Goal: Task Accomplishment & Management: Use online tool/utility

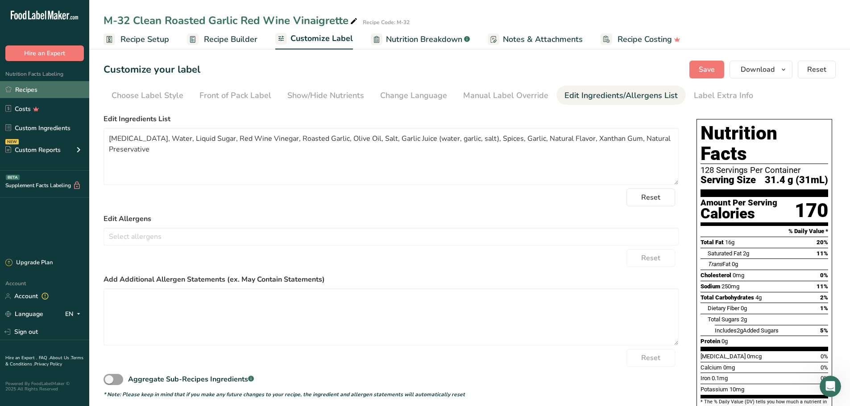
click at [58, 92] on link "Recipes" at bounding box center [44, 89] width 89 height 17
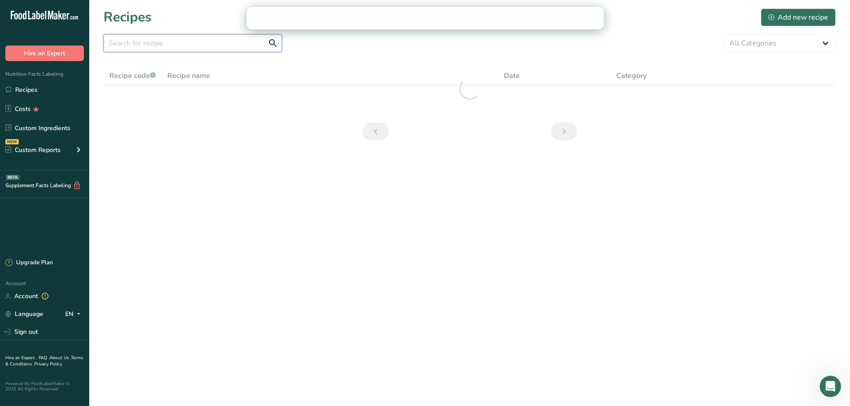
click at [190, 43] on input "text" at bounding box center [192, 43] width 178 height 18
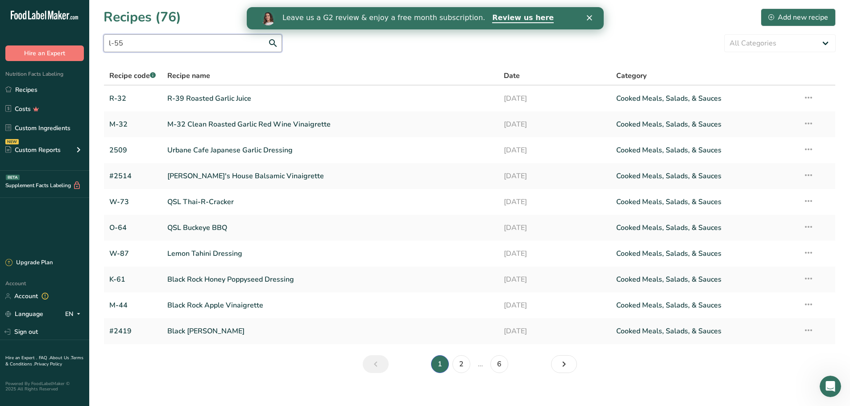
type input "l-55"
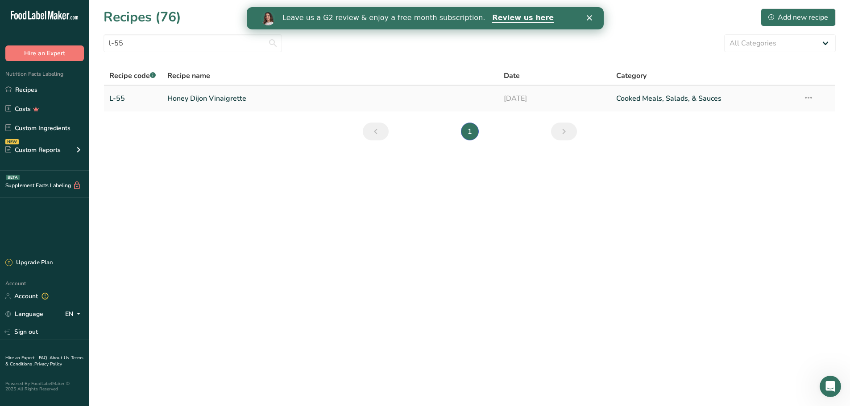
click at [204, 100] on link "Honey Dijon Vinaigrette" at bounding box center [330, 98] width 326 height 19
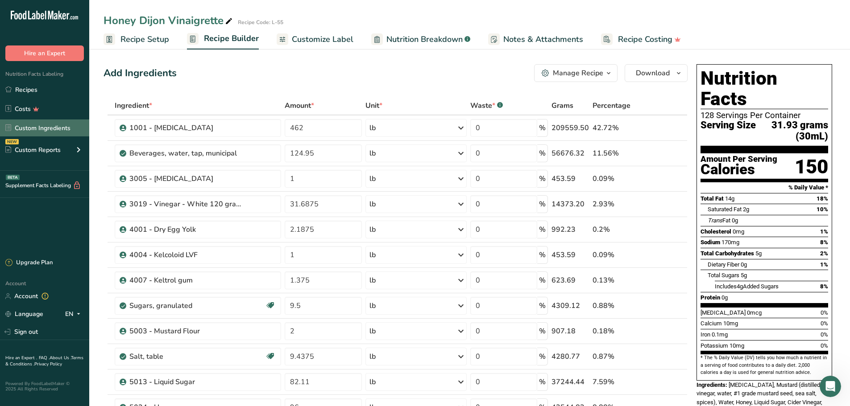
click at [50, 128] on link "Custom Ingredients" at bounding box center [44, 128] width 89 height 17
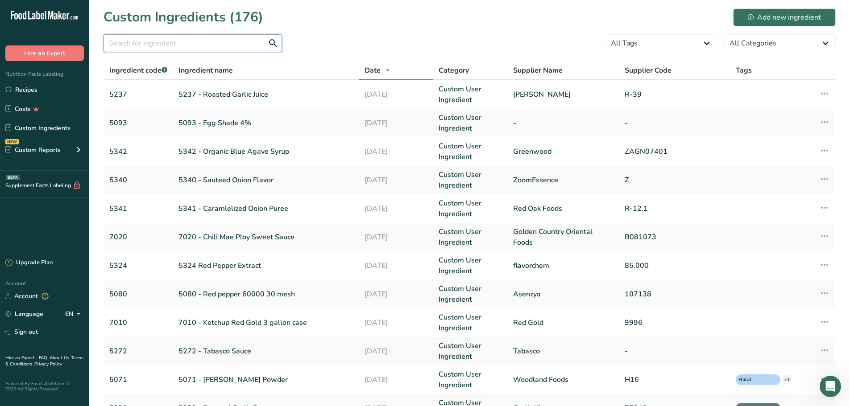
click at [197, 44] on input "text" at bounding box center [192, 43] width 178 height 18
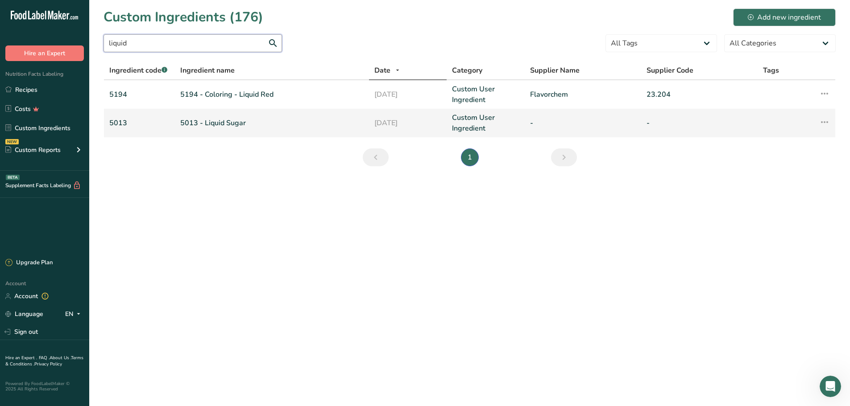
type input "liquid"
click at [236, 126] on link "5013 - Liquid Sugar" at bounding box center [271, 123] width 183 height 11
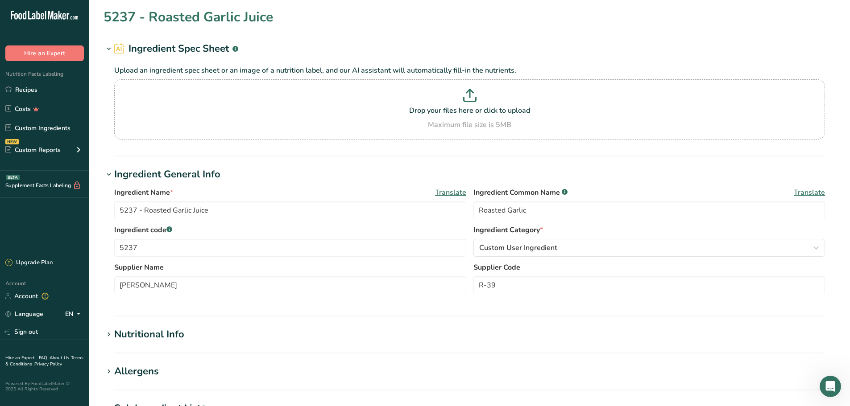
type input "5013 - Liquid Sugar"
type input "Liquid Sugar"
type input "5013"
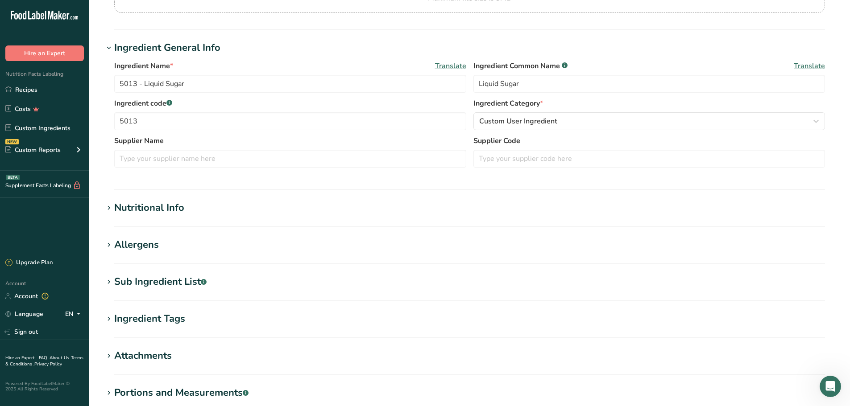
scroll to position [134, 0]
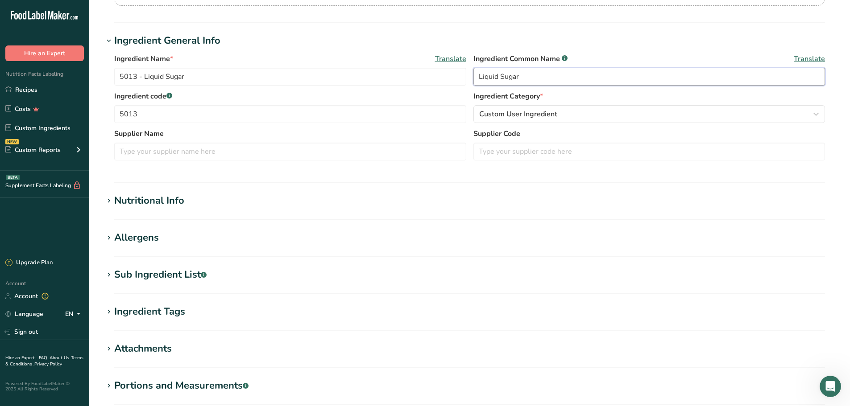
drag, startPoint x: 523, startPoint y: 77, endPoint x: 475, endPoint y: 82, distance: 48.8
click at [475, 82] on input "Liquid Sugar" at bounding box center [649, 77] width 352 height 18
type input "Corn Syrup"
click at [371, 48] on h1 "Ingredient General Info" at bounding box center [469, 40] width 732 height 15
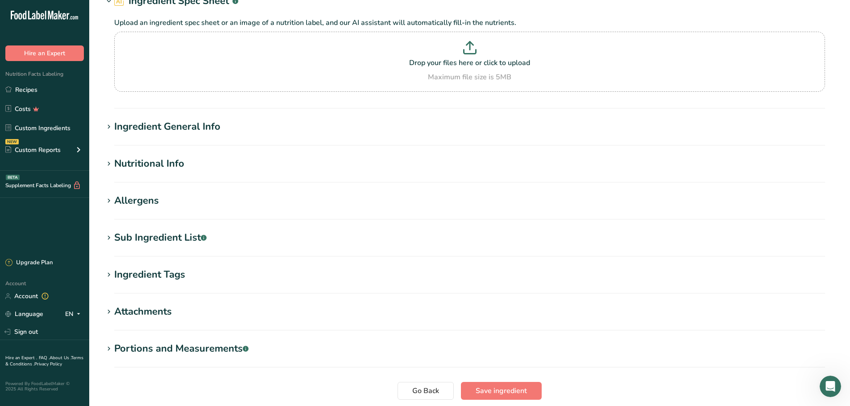
scroll to position [0, 0]
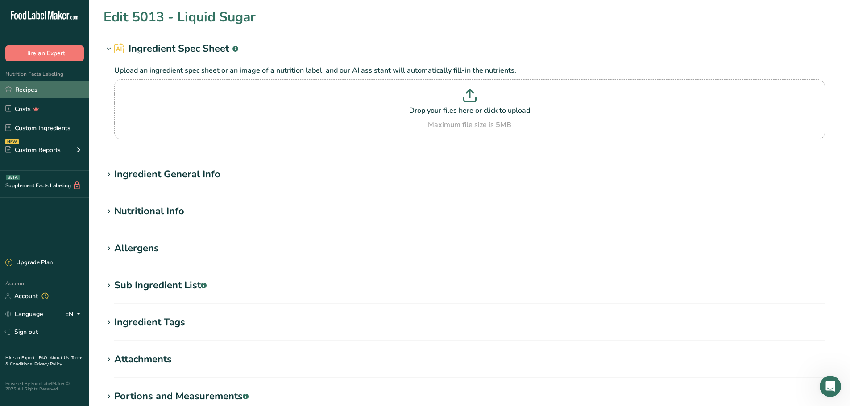
click at [47, 95] on link "Recipes" at bounding box center [44, 89] width 89 height 17
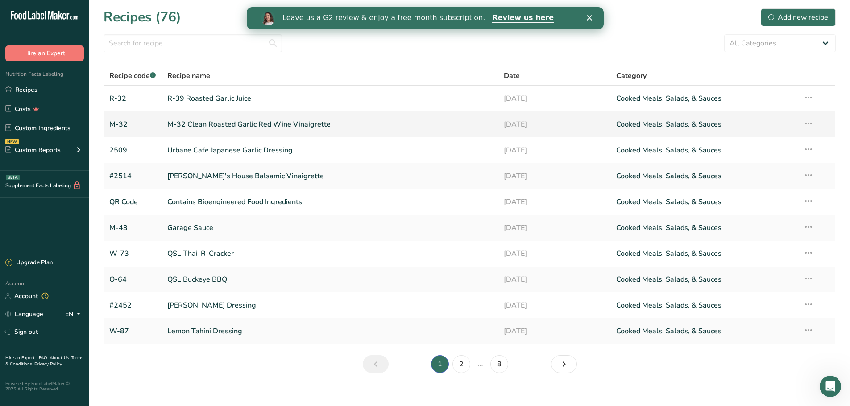
click at [204, 120] on link "M-32 Clean Roasted Garlic Red Wine Vinaigrette" at bounding box center [330, 124] width 326 height 19
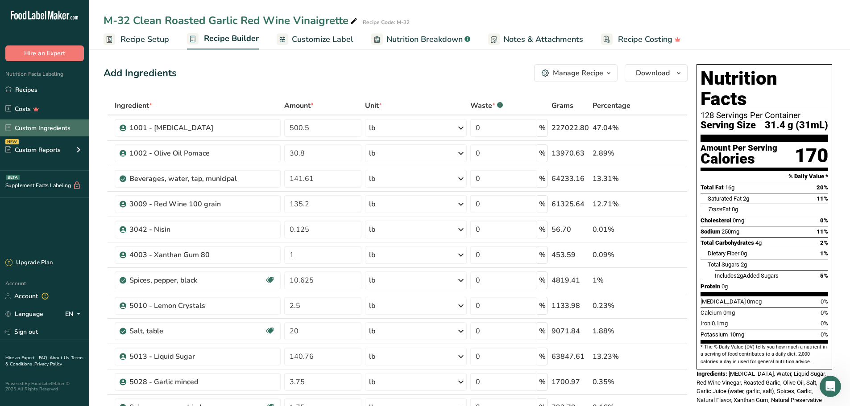
click at [47, 126] on link "Custom Ingredients" at bounding box center [44, 128] width 89 height 17
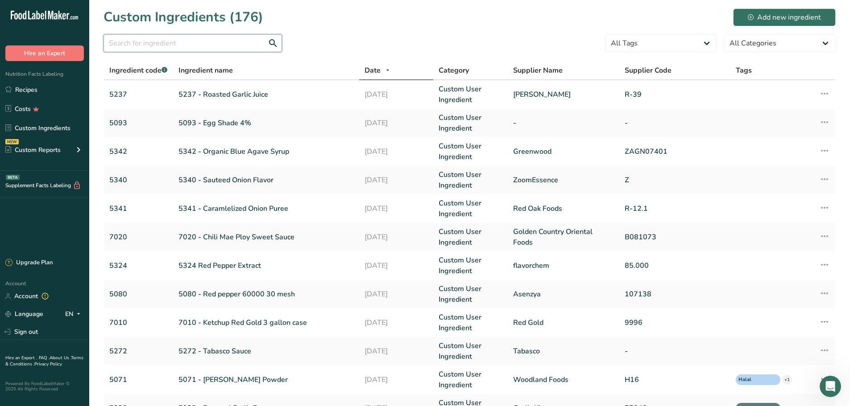
click at [211, 47] on input "text" at bounding box center [192, 43] width 178 height 18
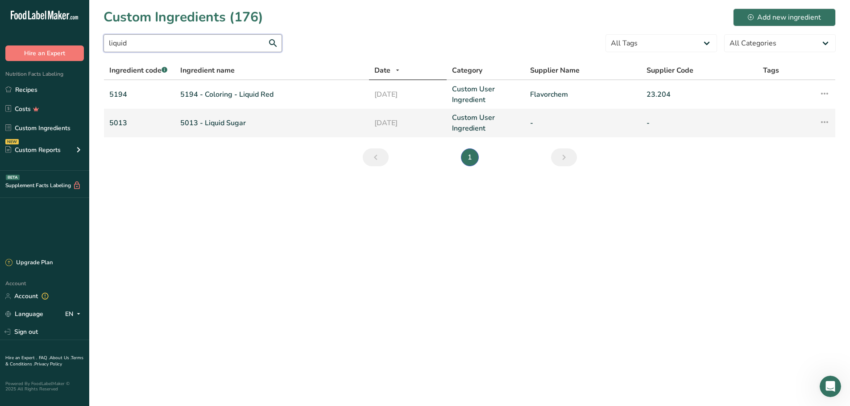
type input "liquid"
click at [217, 120] on link "5013 - Liquid Sugar" at bounding box center [271, 123] width 183 height 11
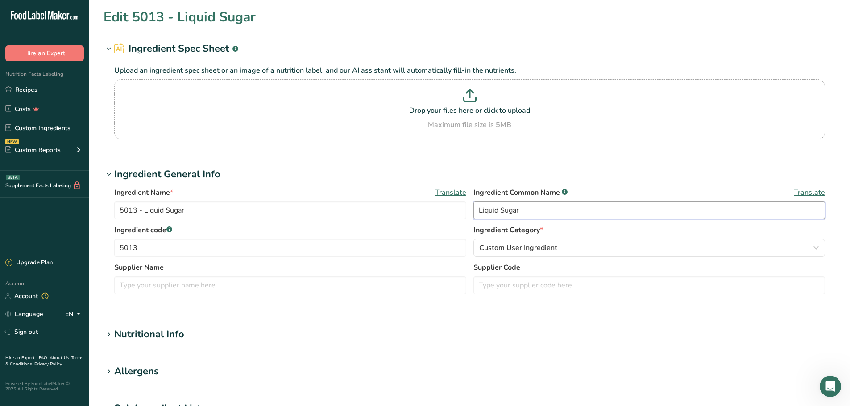
drag, startPoint x: 525, startPoint y: 212, endPoint x: 476, endPoint y: 217, distance: 49.3
click at [476, 217] on input "Liquid Sugar" at bounding box center [649, 211] width 352 height 18
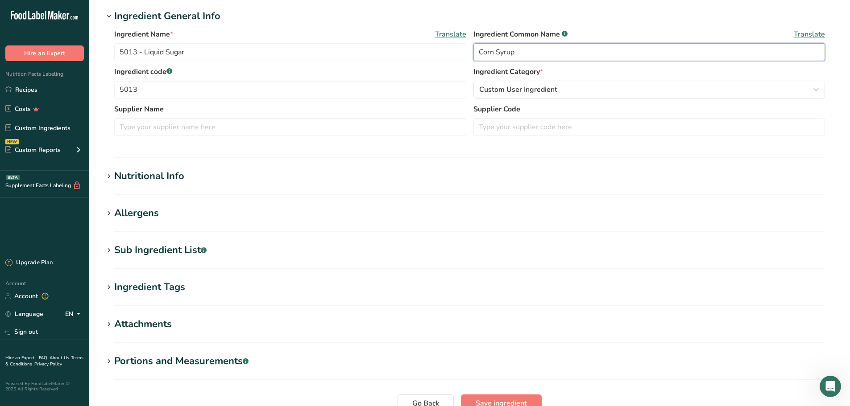
scroll to position [178, 0]
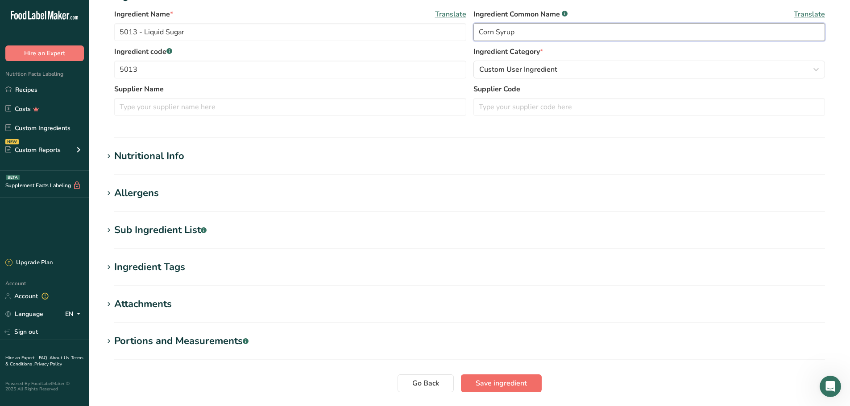
type input "Corn Syrup"
click at [479, 382] on span "Save ingredient" at bounding box center [500, 383] width 51 height 11
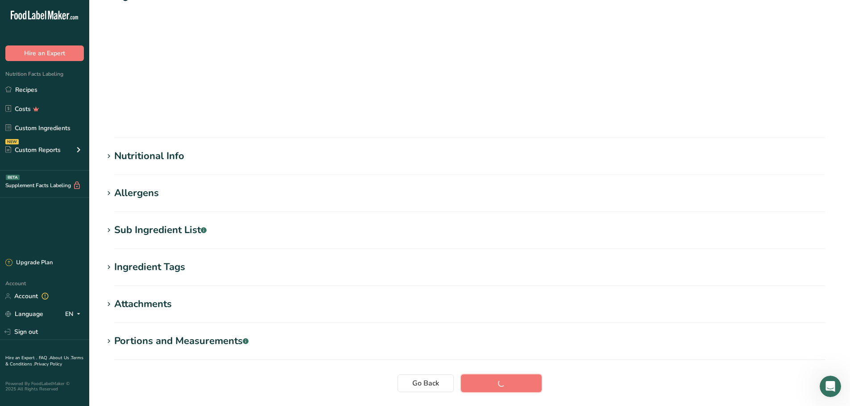
scroll to position [29, 0]
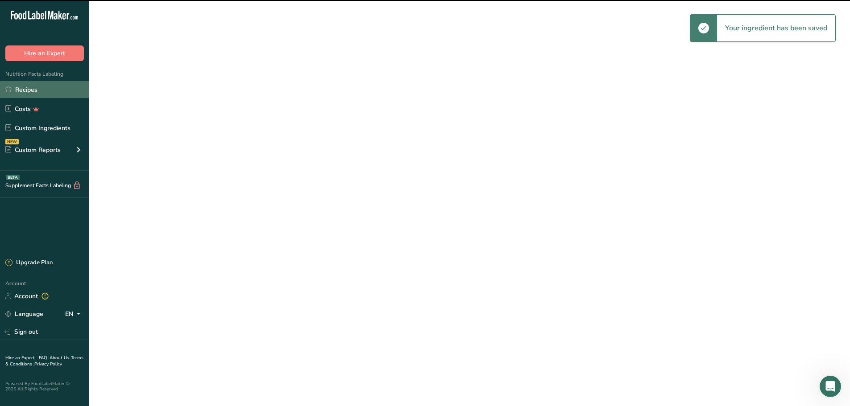
click at [25, 90] on link "Recipes" at bounding box center [44, 89] width 89 height 17
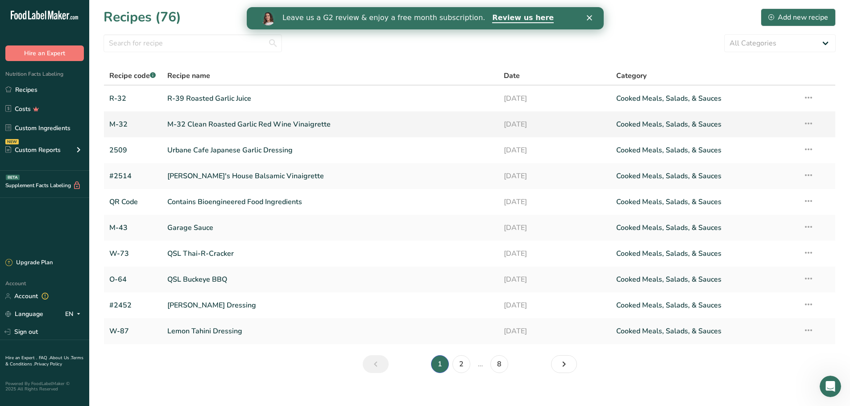
click at [217, 126] on link "M-32 Clean Roasted Garlic Red Wine Vinaigrette" at bounding box center [330, 124] width 326 height 19
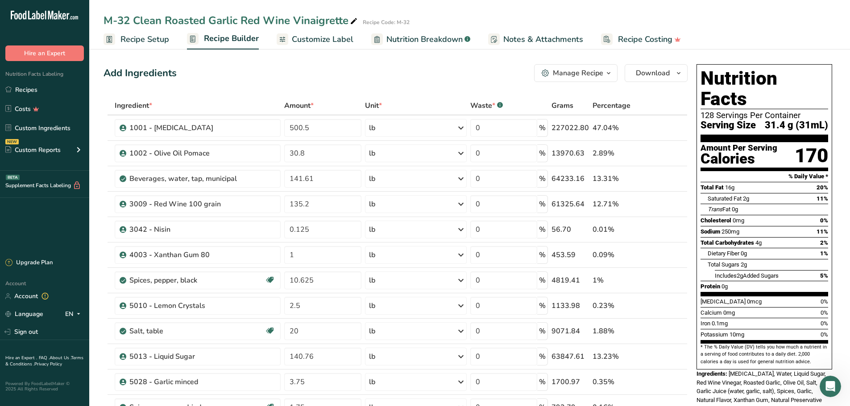
click at [336, 42] on span "Customize Label" at bounding box center [323, 39] width 62 height 12
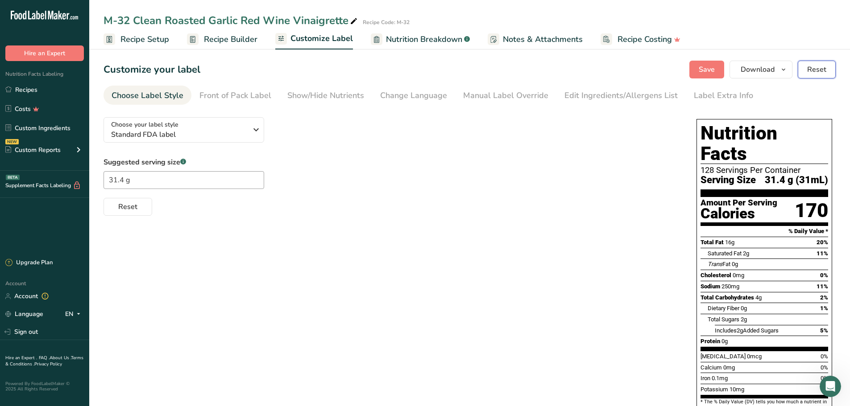
click at [822, 70] on span "Reset" at bounding box center [816, 69] width 19 height 11
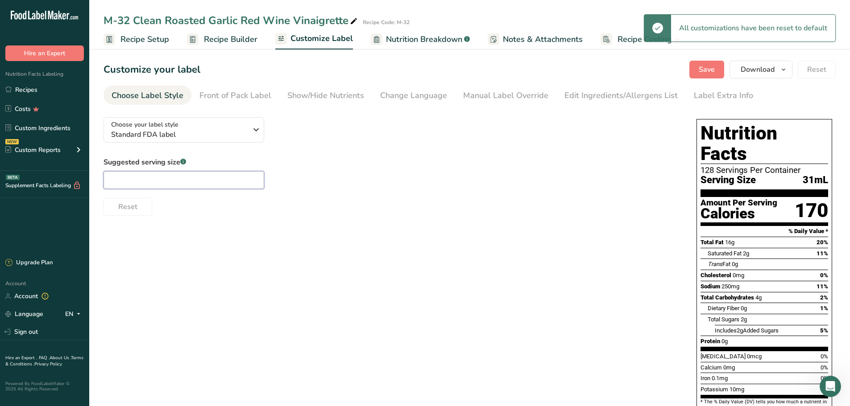
click at [212, 173] on input "text" at bounding box center [183, 180] width 161 height 18
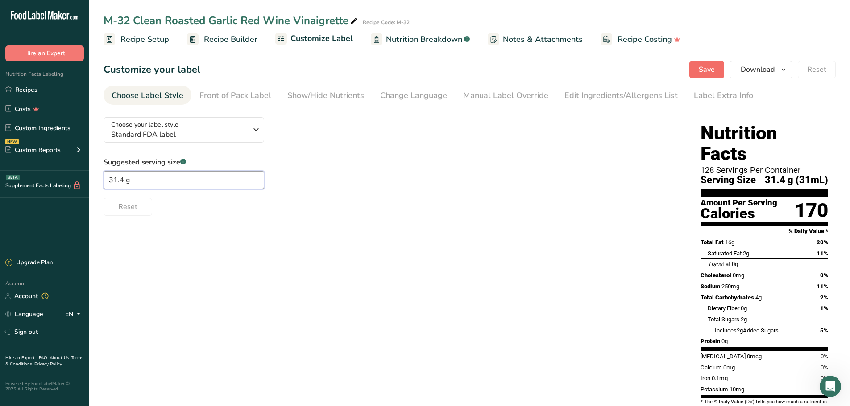
type input "31.4 g"
click at [698, 74] on button "Save" at bounding box center [706, 70] width 35 height 18
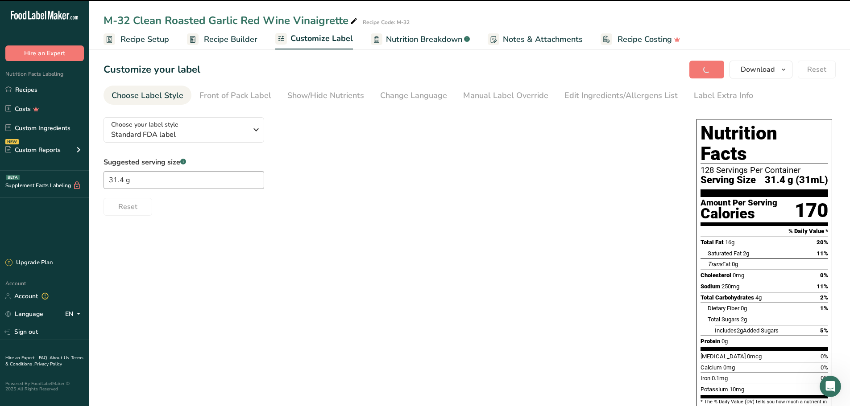
click at [586, 95] on div "Edit Ingredients/Allergens List" at bounding box center [620, 96] width 113 height 12
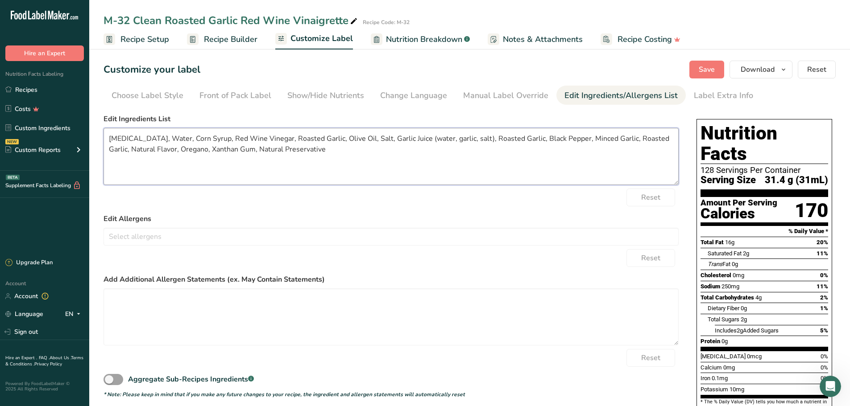
click at [566, 140] on textarea "[MEDICAL_DATA], Water, Corn Syrup, Red Wine Vinegar, Roasted Garlic, Olive Oil,…" at bounding box center [390, 156] width 575 height 57
click at [571, 138] on textarea "[MEDICAL_DATA], Water, Corn Syrup, Red Wine Vinegar, Roasted Garlic, Olive Oil,…" at bounding box center [390, 156] width 575 height 57
click at [134, 149] on textarea "[MEDICAL_DATA], Water, Corn Syrup, Red Wine Vinegar, Roasted Garlic, Olive Oil,…" at bounding box center [390, 156] width 575 height 57
click at [702, 69] on span "Save" at bounding box center [706, 69] width 16 height 11
click at [618, 140] on textarea "[MEDICAL_DATA], Water, Corn Syrup, Red Wine Vinegar, Roasted Garlic, Olive Oil,…" at bounding box center [390, 156] width 575 height 57
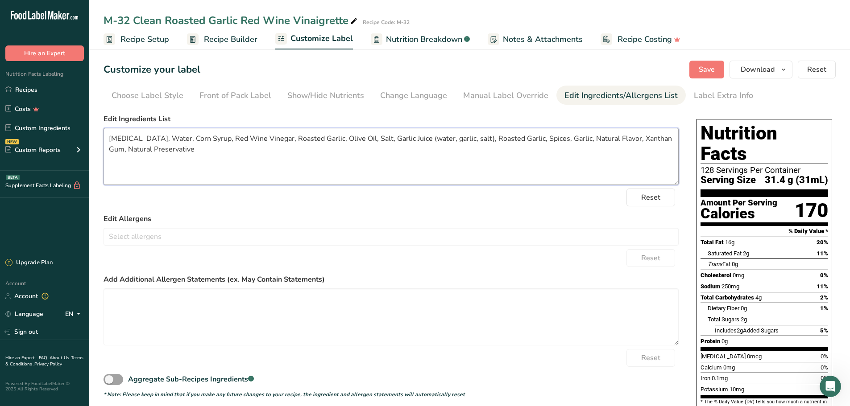
click at [308, 164] on textarea "[MEDICAL_DATA], Water, Corn Syrup, Red Wine Vinegar, Roasted Garlic, Olive Oil,…" at bounding box center [390, 156] width 575 height 57
click at [702, 71] on span "Save" at bounding box center [706, 69] width 16 height 11
click at [521, 138] on textarea "[MEDICAL_DATA], Water, Corn Syrup, Red Wine Vinegar, Roasted Garlic, Olive Oil,…" at bounding box center [390, 156] width 575 height 57
type textarea "[MEDICAL_DATA], Water, Corn Syrup, Red Wine Vinegar, Roasted Garlic, Olive Oil,…"
click at [702, 71] on span "Save" at bounding box center [706, 69] width 16 height 11
